Goal: Task Accomplishment & Management: Manage account settings

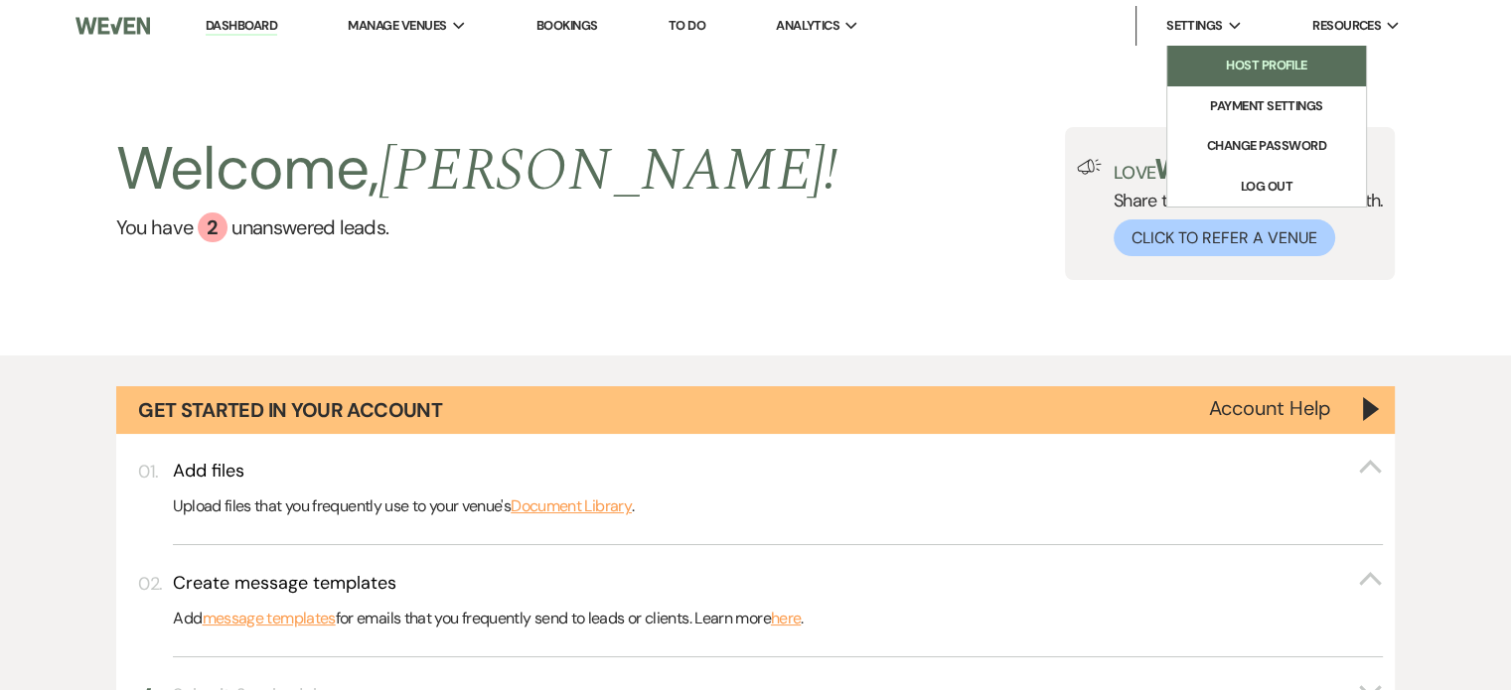
click at [1229, 59] on li "Host Profile" at bounding box center [1266, 66] width 179 height 20
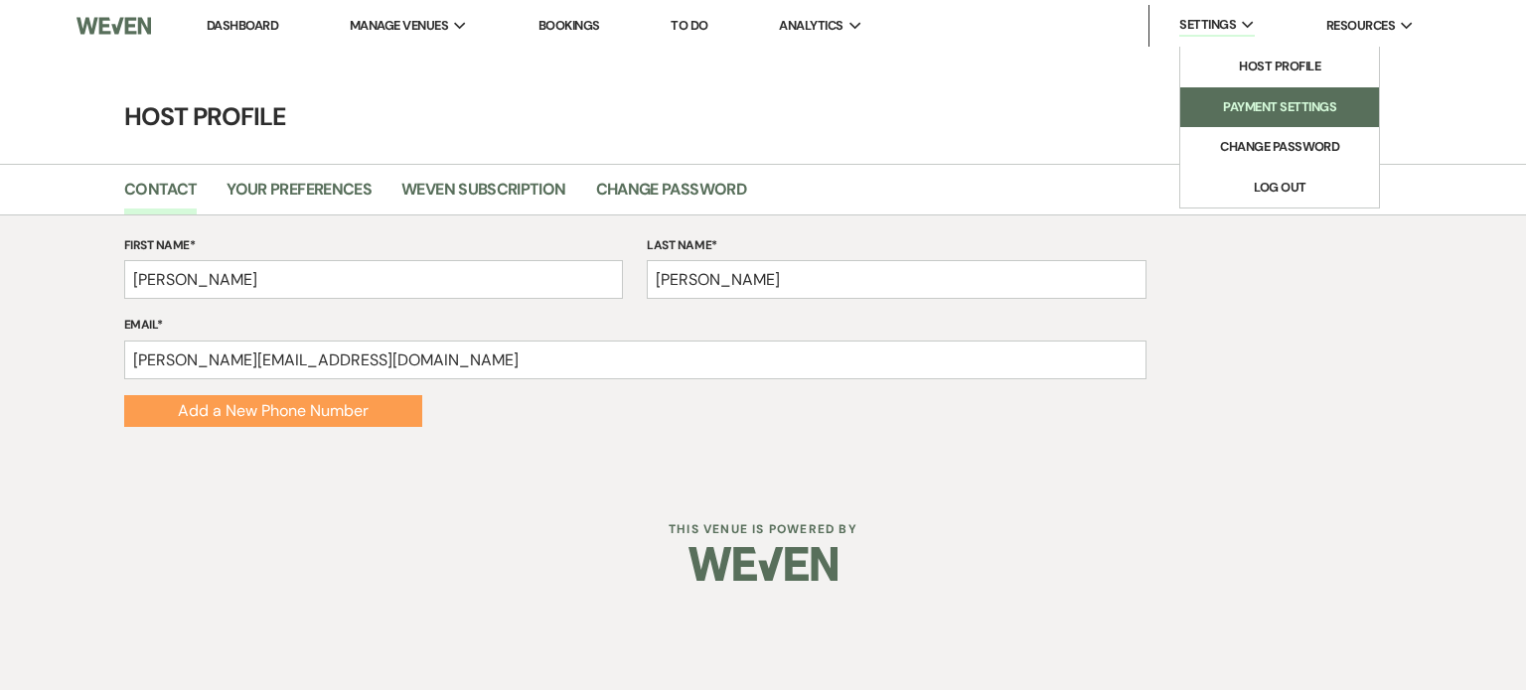
click at [1244, 106] on li "Payment Settings" at bounding box center [1279, 107] width 179 height 20
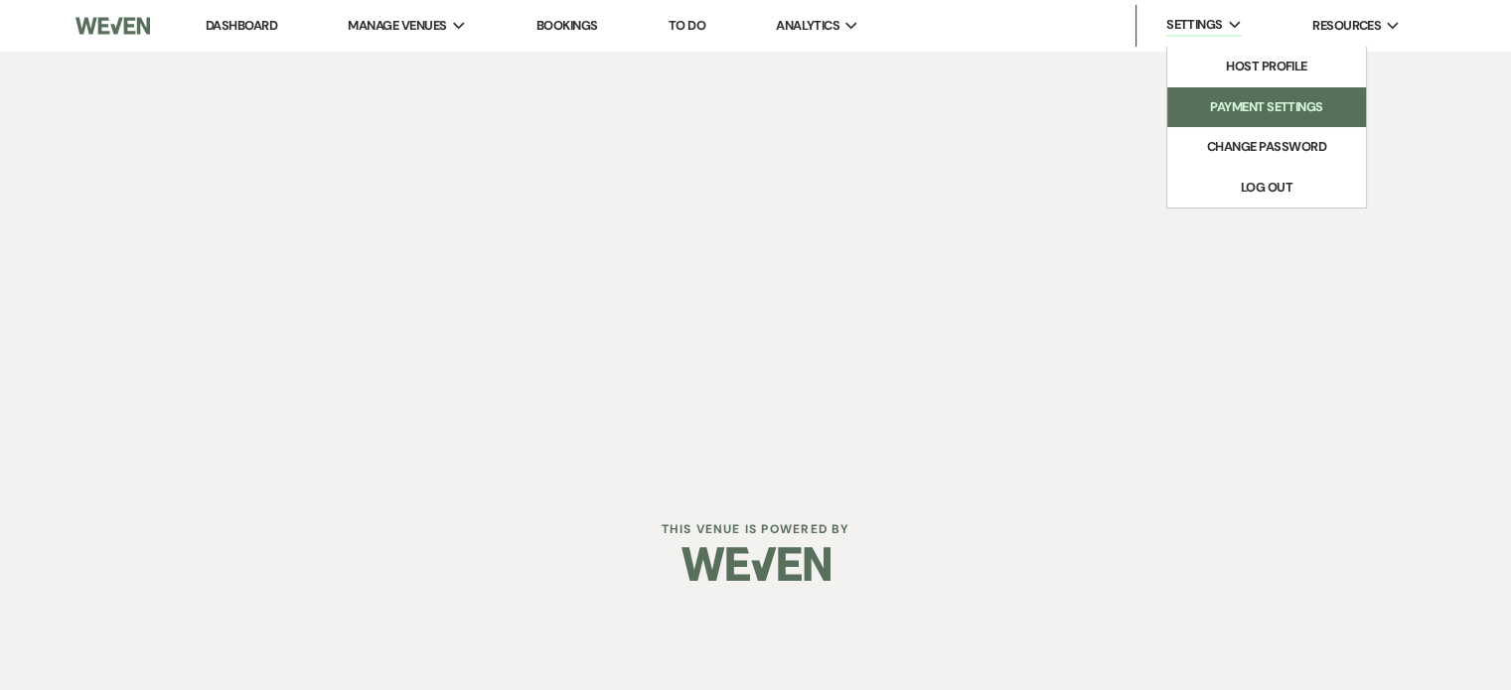
select select "770"
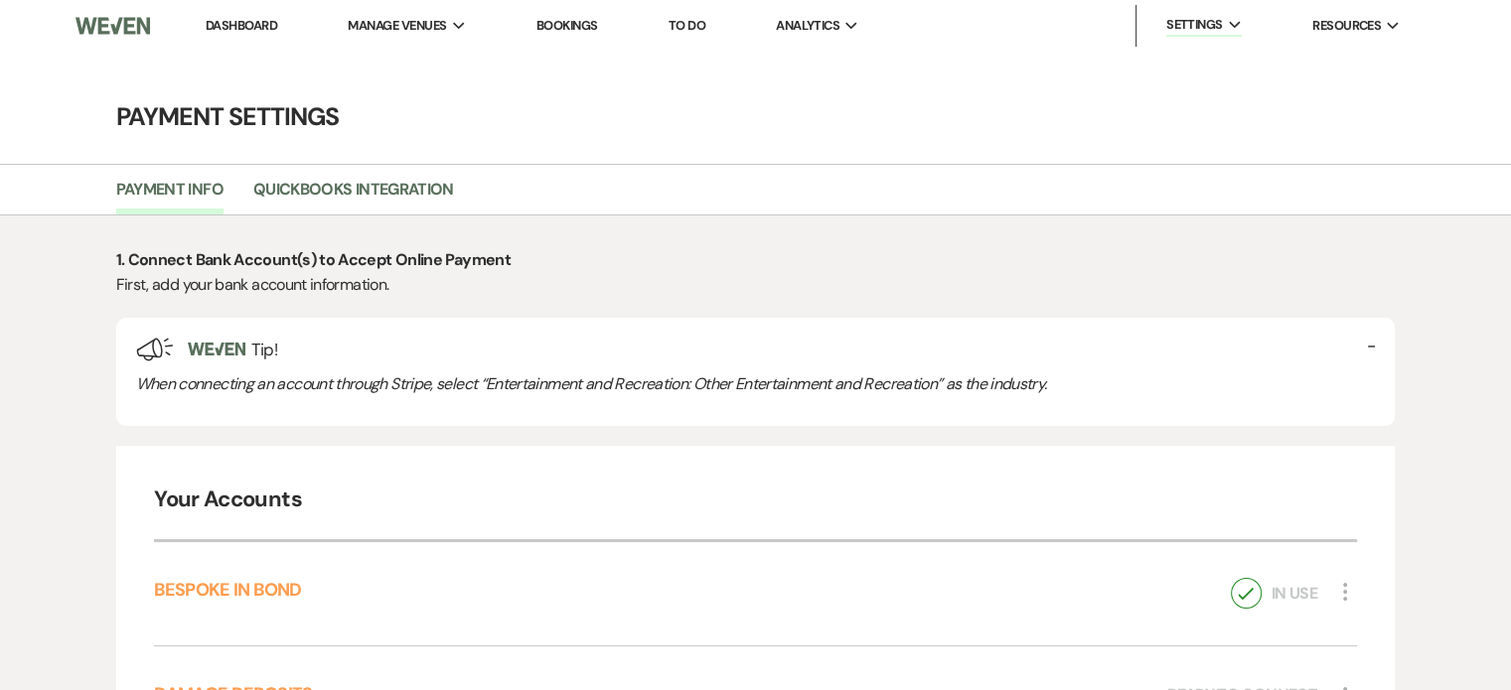
select select "true"
select select "267"
click at [428, 61] on li "Bespoke in Bond" at bounding box center [448, 66] width 179 height 20
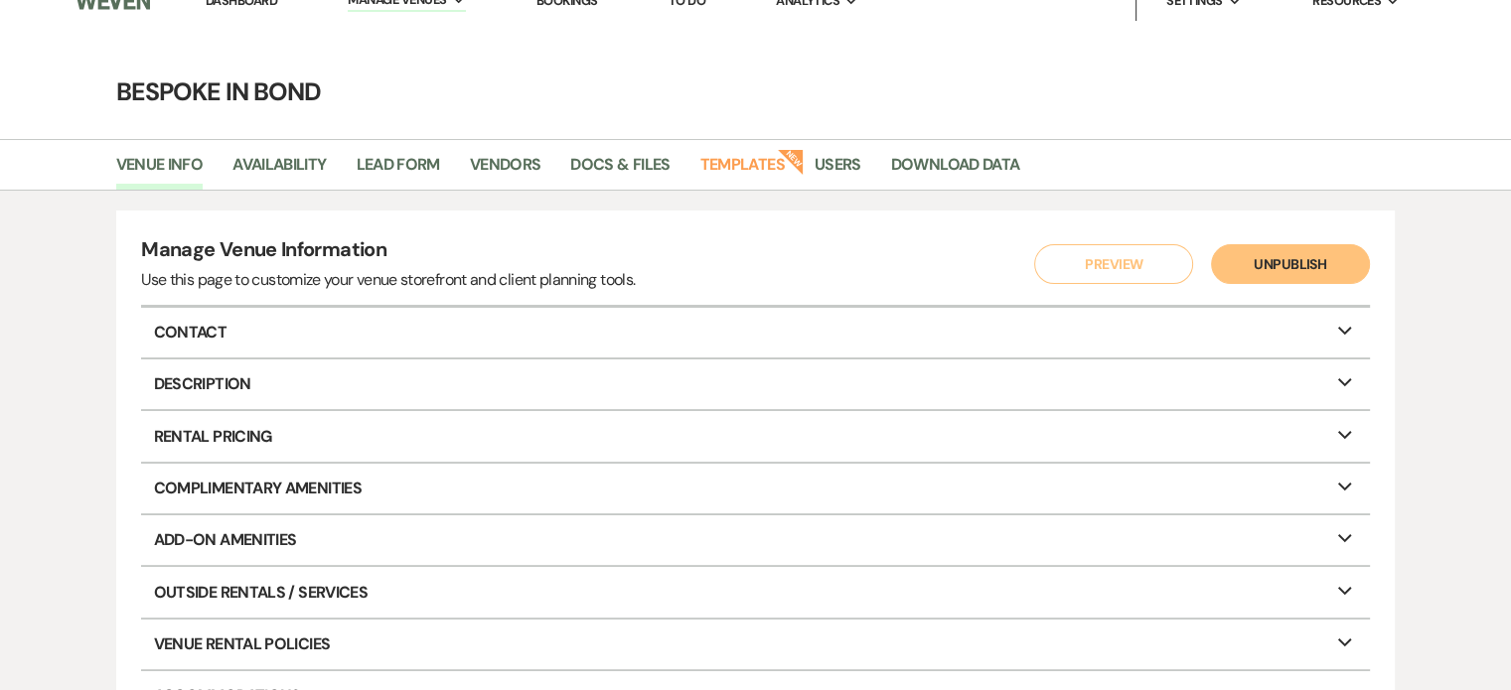
scroll to position [45, 0]
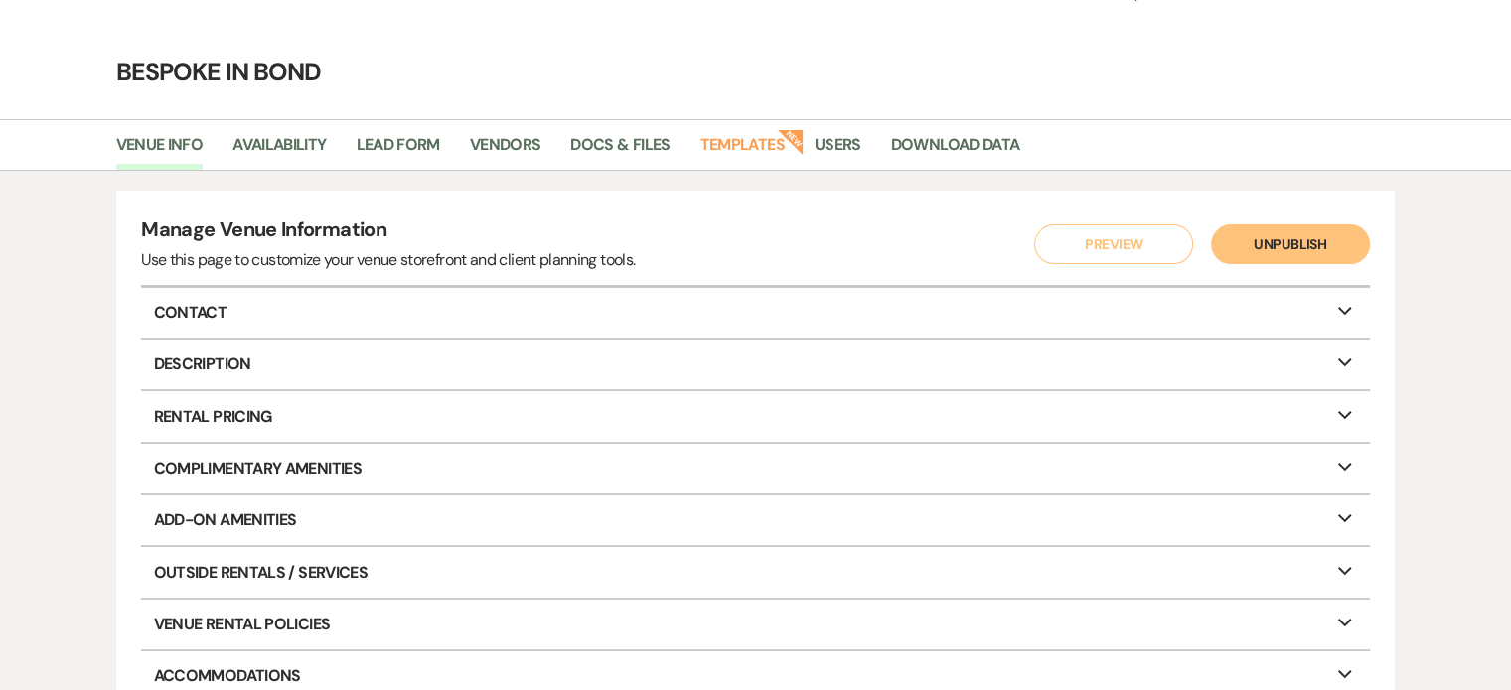
click at [1470, 218] on div "Manage Venue Information Use this page to customize your venue storefront and c…" at bounding box center [755, 524] width 1511 height 706
